Goal: Task Accomplishment & Management: Use online tool/utility

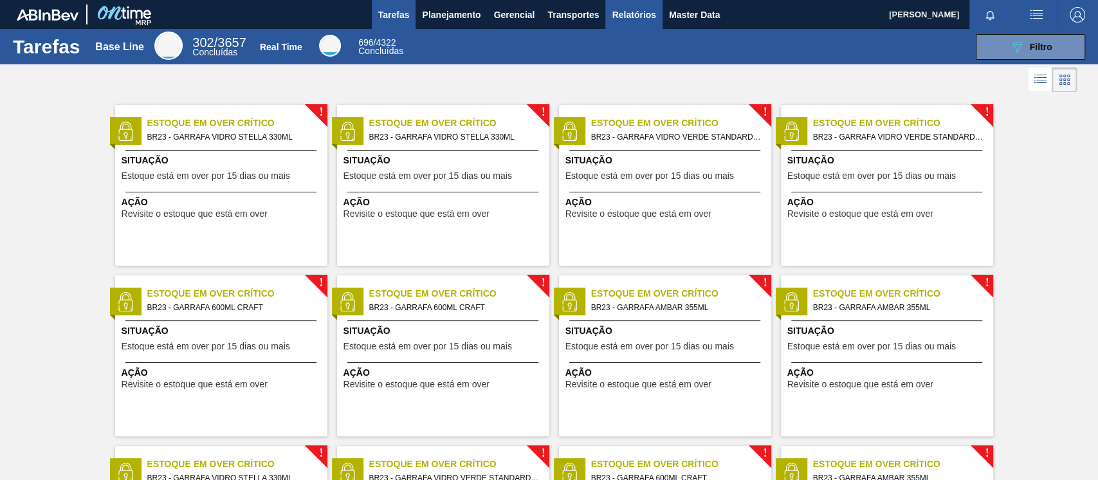
click at [642, 3] on button "Relatórios" at bounding box center [633, 14] width 57 height 29
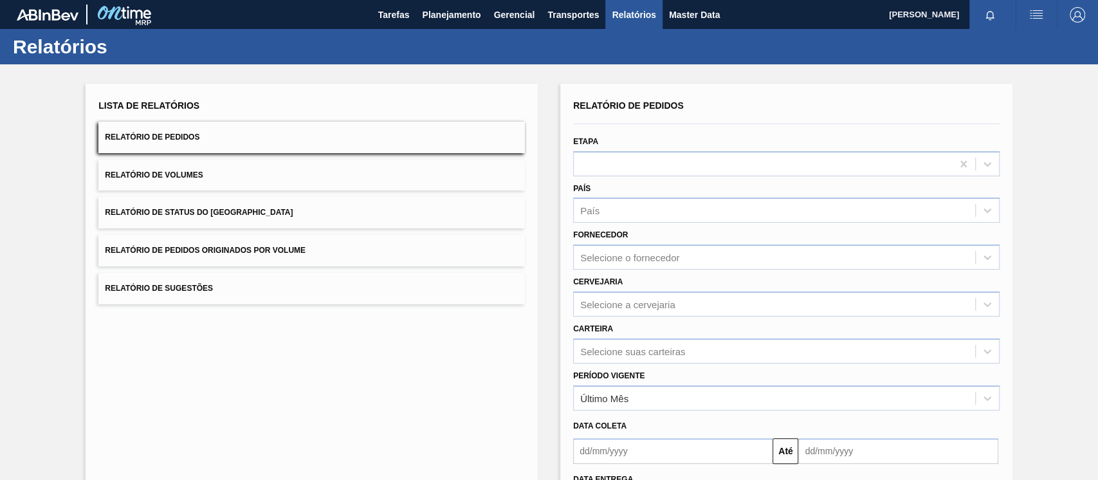
click at [259, 244] on button "Relatório de Pedidos Originados por Volume" at bounding box center [311, 251] width 427 height 32
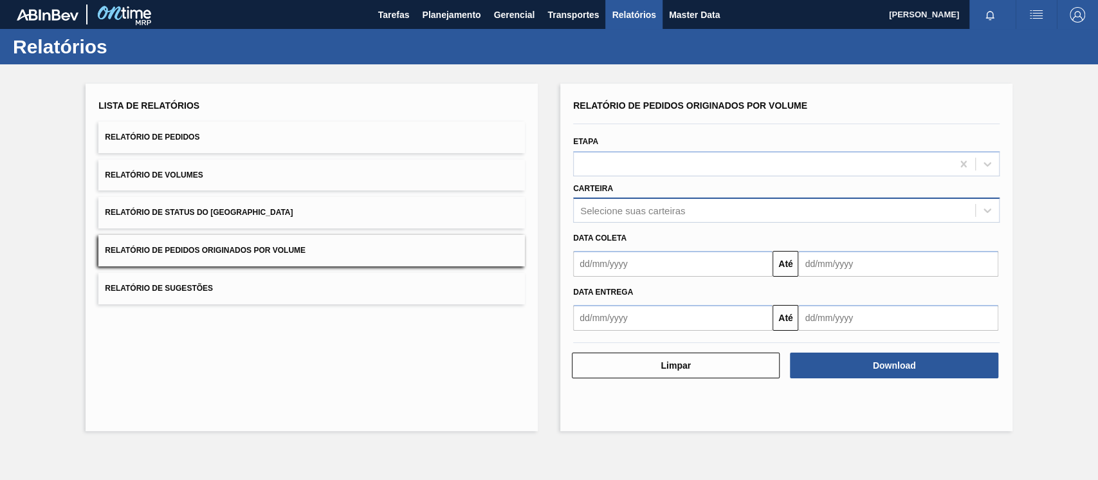
click at [627, 212] on div "Selecione suas carteiras" at bounding box center [632, 210] width 105 height 11
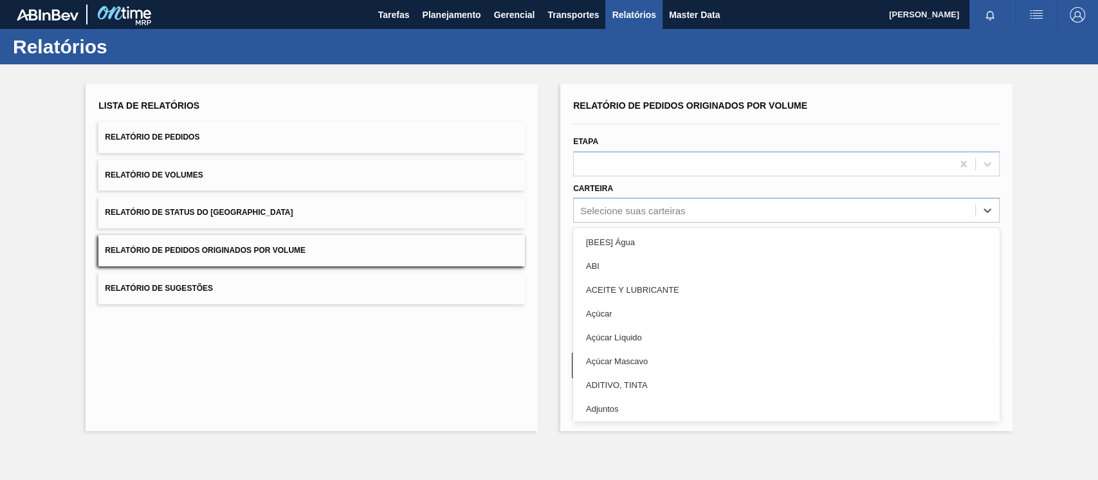
click at [1081, 209] on div "Lista de Relatórios Relatório de Pedidos Relatório de Volumes Relatório de Stat…" at bounding box center [549, 255] width 1098 height 383
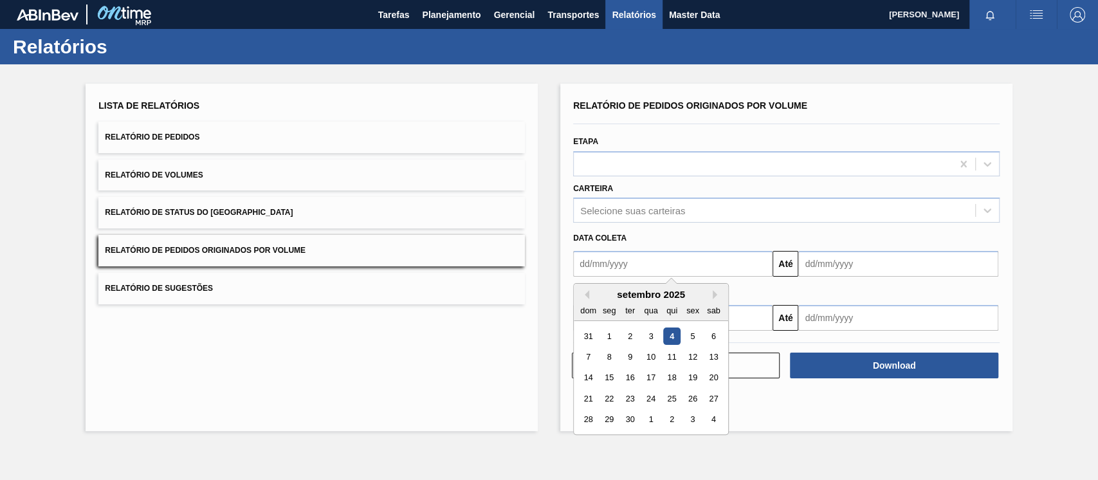
click at [678, 255] on input "text" at bounding box center [672, 264] width 199 height 26
